Goal: Find specific page/section: Find specific page/section

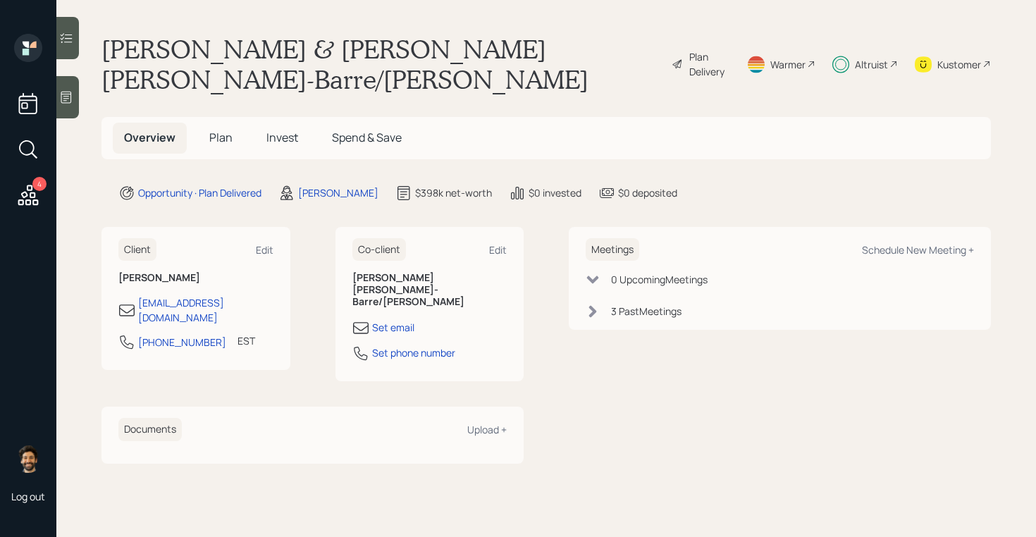
click at [873, 57] on div "Altruist" at bounding box center [871, 64] width 33 height 15
